Goal: Task Accomplishment & Management: Use online tool/utility

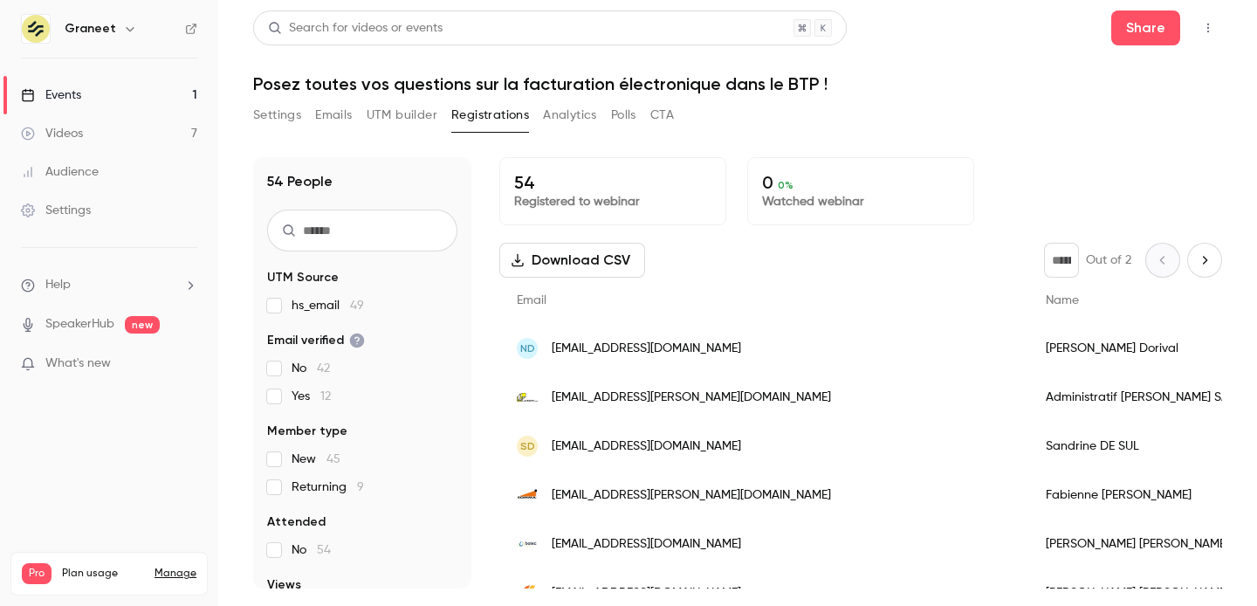
click at [385, 115] on button "UTM builder" at bounding box center [402, 115] width 71 height 28
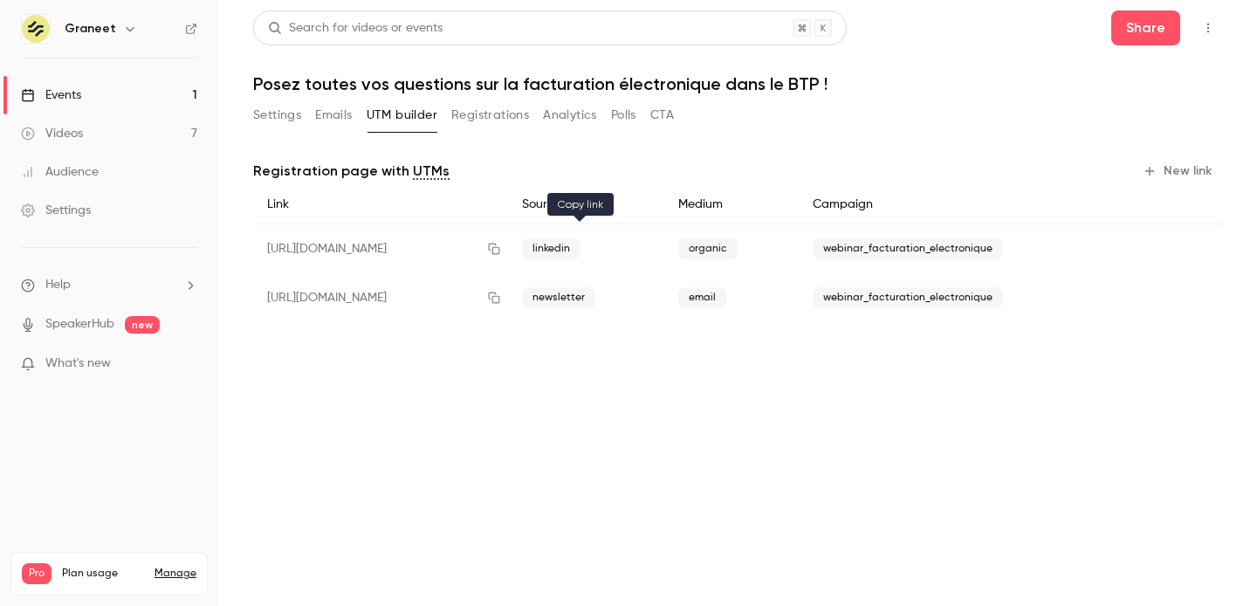
click at [501, 244] on icon "button" at bounding box center [494, 249] width 14 height 12
click at [495, 106] on button "Registrations" at bounding box center [490, 115] width 78 height 28
